Goal: Information Seeking & Learning: Learn about a topic

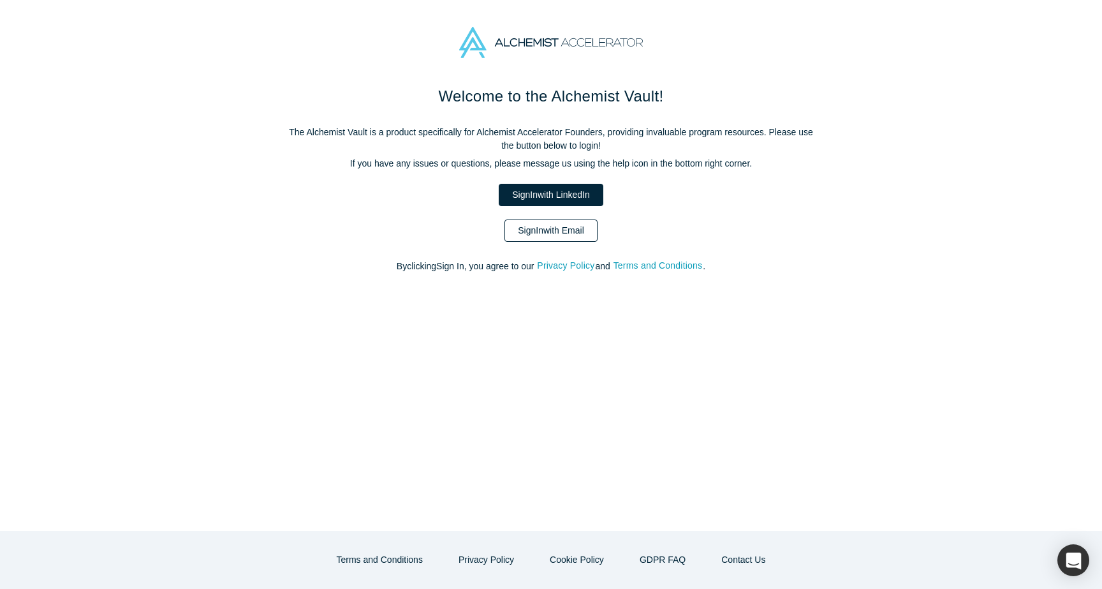
click at [571, 237] on link "Sign In with Email" at bounding box center [550, 230] width 93 height 22
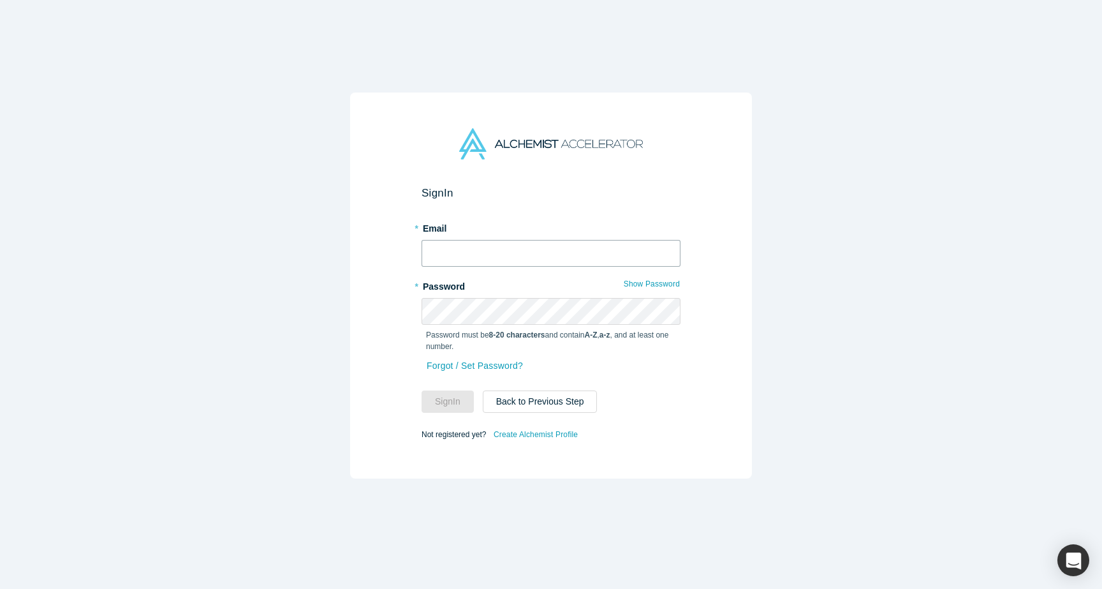
click at [532, 249] on input "text" at bounding box center [550, 253] width 259 height 27
type input "[PERSON_NAME][EMAIL_ADDRESS][DOMAIN_NAME]"
click at [448, 403] on button "Sign In" at bounding box center [447, 401] width 52 height 22
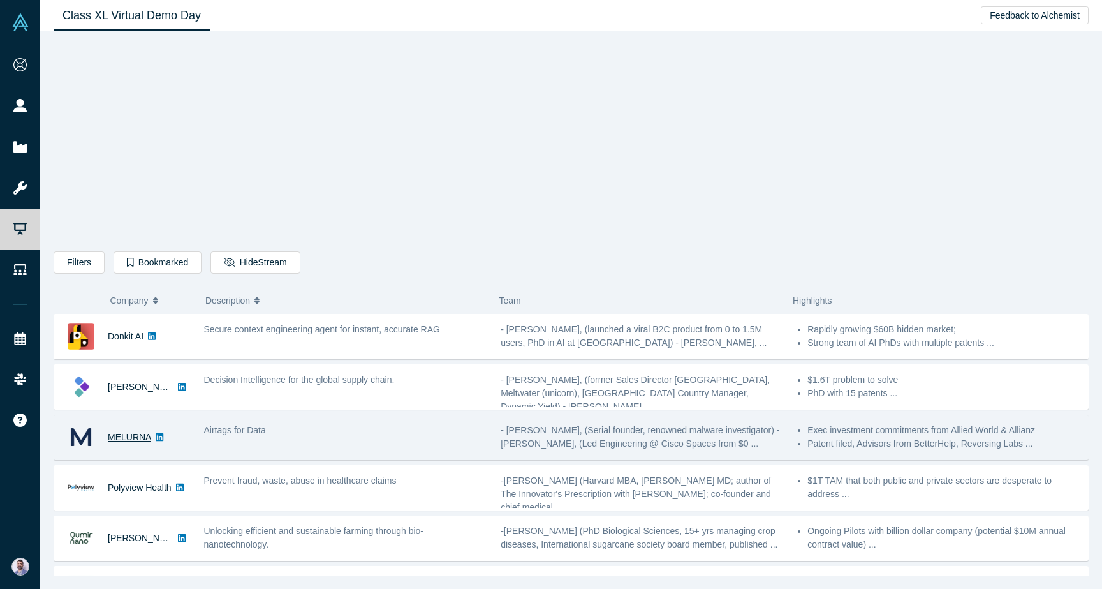
click at [119, 437] on link "MELURNA" at bounding box center [129, 437] width 43 height 10
